Goal: Transaction & Acquisition: Book appointment/travel/reservation

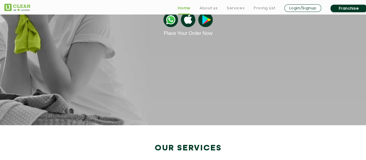
scroll to position [116, 0]
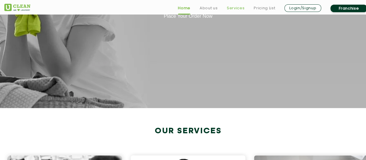
click at [232, 6] on link "Services" at bounding box center [236, 8] width 18 height 7
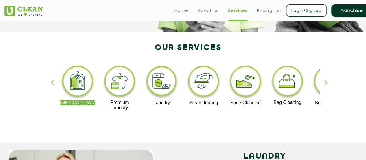
scroll to position [87, 0]
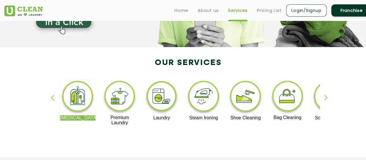
click at [160, 100] on img at bounding box center [162, 97] width 36 height 36
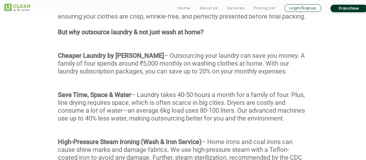
scroll to position [377, 0]
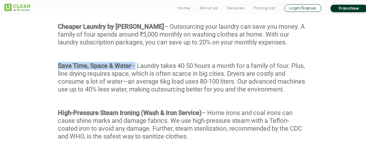
drag, startPoint x: 133, startPoint y: 74, endPoint x: 57, endPoint y: 75, distance: 75.9
click at [57, 75] on div "With our Wash & Fold service, every garment undergoes a meticulous 4-stage proc…" at bounding box center [183, 57] width 366 height 194
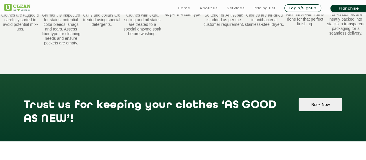
scroll to position [666, 0]
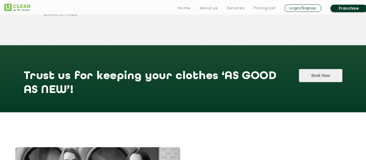
click at [325, 72] on button "Book Now" at bounding box center [320, 75] width 43 height 13
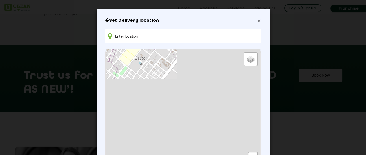
click at [255, 20] on h6 "Set Delivery location" at bounding box center [183, 21] width 156 height 6
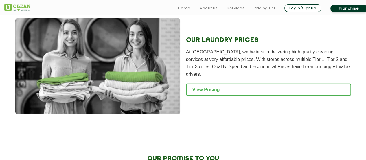
scroll to position [811, 0]
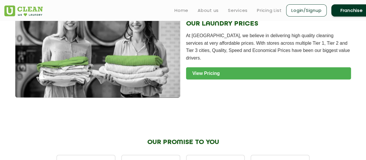
click at [230, 70] on link "View Pricing" at bounding box center [268, 73] width 165 height 12
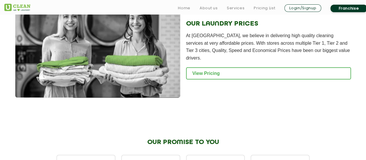
scroll to position [831, 0]
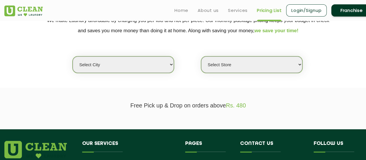
scroll to position [87, 0]
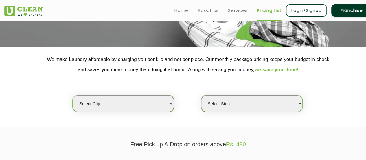
drag, startPoint x: 143, startPoint y: 108, endPoint x: 141, endPoint y: 105, distance: 3.1
click at [142, 107] on select "Select city [GEOGRAPHIC_DATA] [GEOGRAPHIC_DATA] [GEOGRAPHIC_DATA] [GEOGRAPHIC_D…" at bounding box center [123, 103] width 101 height 17
select select "1"
click at [73, 95] on select "Select city [GEOGRAPHIC_DATA] [GEOGRAPHIC_DATA] [GEOGRAPHIC_DATA] [GEOGRAPHIC_D…" at bounding box center [123, 103] width 101 height 17
click at [229, 103] on select "Select Store [GEOGRAPHIC_DATA] [GEOGRAPHIC_DATA] 2 [GEOGRAPHIC_DATA] [GEOGRAPHI…" at bounding box center [251, 103] width 101 height 17
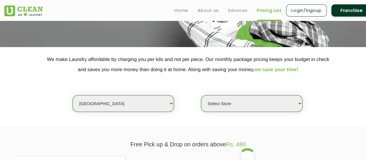
select select "11"
click at [201, 95] on select "Select Store [GEOGRAPHIC_DATA] [GEOGRAPHIC_DATA] 2 [GEOGRAPHIC_DATA] [GEOGRAPHI…" at bounding box center [251, 103] width 101 height 17
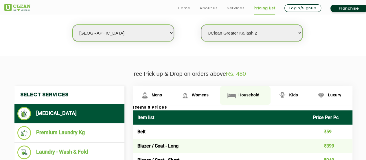
scroll to position [174, 0]
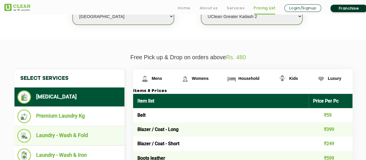
click at [92, 136] on li "Laundry - Wash & Fold" at bounding box center [69, 136] width 104 height 14
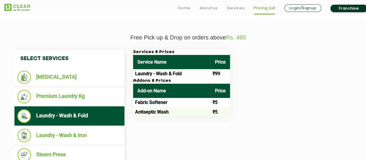
scroll to position [203, 0]
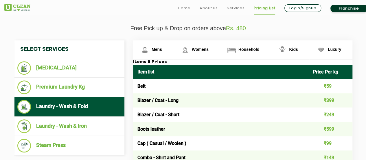
click at [97, 108] on li "Laundry - Wash & Fold" at bounding box center [69, 107] width 104 height 14
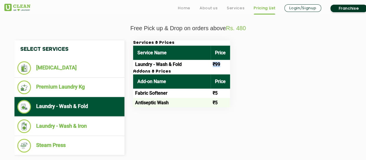
drag, startPoint x: 225, startPoint y: 63, endPoint x: 211, endPoint y: 64, distance: 13.7
click at [211, 64] on td "₹99" at bounding box center [220, 64] width 19 height 9
copy td "₹99"
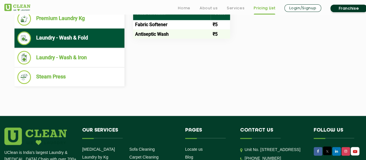
scroll to position [365, 0]
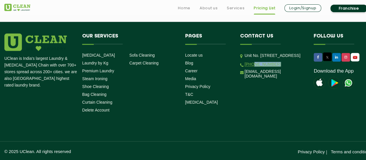
drag, startPoint x: 277, startPoint y: 83, endPoint x: 253, endPoint y: 82, distance: 24.1
click at [253, 67] on li "[PHONE_NUMBER]" at bounding box center [272, 64] width 65 height 6
copy link "9999759911"
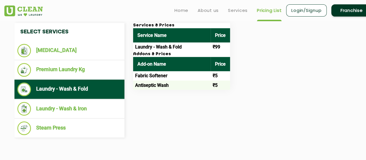
scroll to position [191, 0]
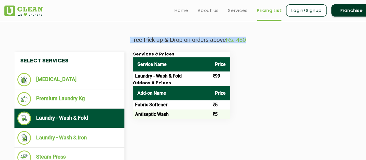
drag, startPoint x: 255, startPoint y: 39, endPoint x: 127, endPoint y: 39, distance: 128.6
click at [128, 39] on p "Free Pick up & Drop on orders above Rs. 480" at bounding box center [188, 39] width 368 height 7
copy p "Free Pick up & Drop on orders above Rs. 480"
